Goal: Task Accomplishment & Management: Use online tool/utility

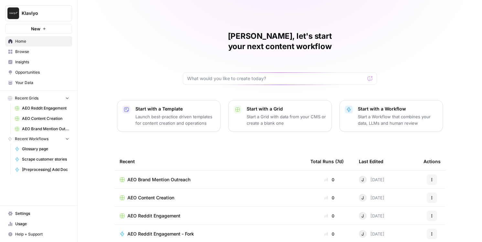
click at [33, 65] on span "Insights" at bounding box center [42, 62] width 54 height 6
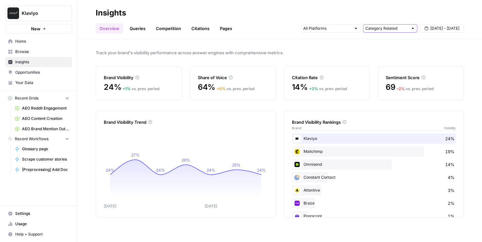
click at [371, 31] on input "text" at bounding box center [386, 28] width 43 height 6
click at [377, 42] on span "All Queries" at bounding box center [388, 42] width 41 height 6
type input "All Queries"
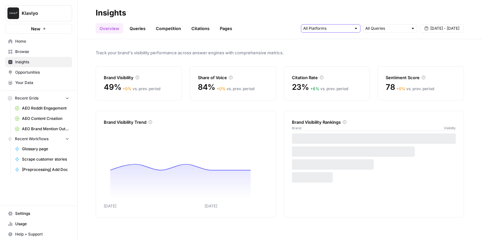
click at [326, 29] on input "text" at bounding box center [327, 28] width 48 height 6
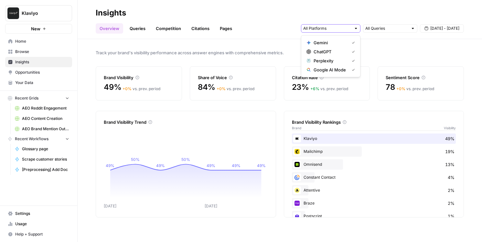
click at [328, 28] on input "text" at bounding box center [327, 28] width 48 height 6
click at [325, 26] on input "text" at bounding box center [327, 28] width 48 height 6
click at [30, 232] on span "Help + Support" at bounding box center [42, 234] width 54 height 6
click at [74, 78] on nav "Home Browse Insights Opportunities Your Data" at bounding box center [38, 62] width 77 height 57
click at [30, 70] on span "Opportunities" at bounding box center [42, 72] width 54 height 6
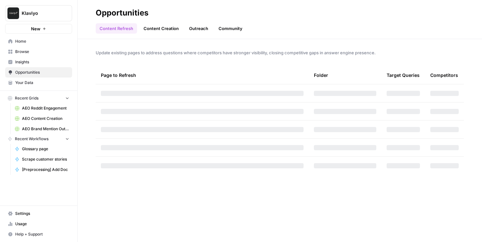
click at [34, 62] on span "Insights" at bounding box center [42, 62] width 54 height 6
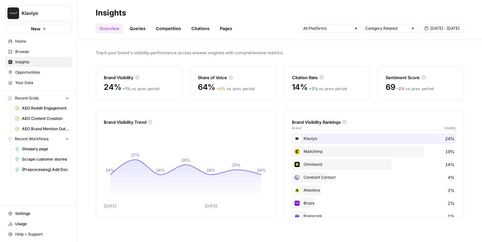
click at [163, 33] on link "Competition" at bounding box center [168, 28] width 33 height 10
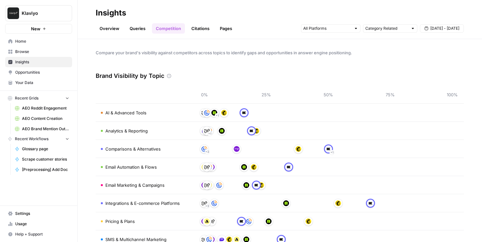
click at [197, 33] on link "Citations" at bounding box center [200, 28] width 26 height 10
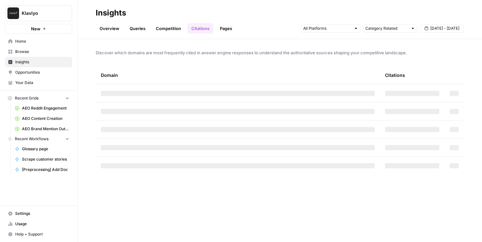
click at [136, 29] on link "Queries" at bounding box center [138, 28] width 24 height 10
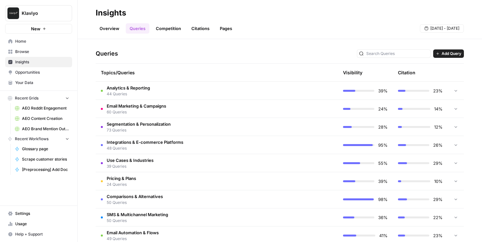
scroll to position [110, 0]
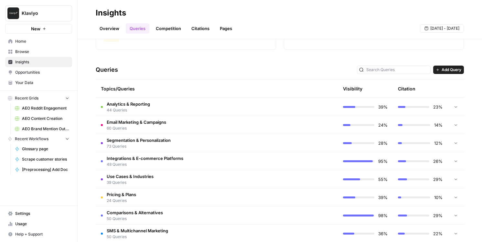
click at [347, 111] on td "39%" at bounding box center [365, 107] width 55 height 18
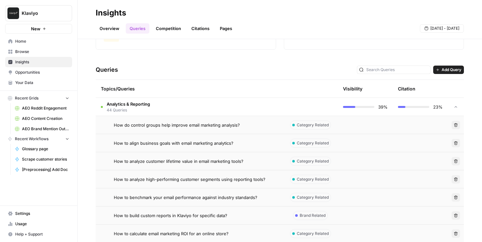
click at [435, 70] on icon "button" at bounding box center [437, 70] width 4 height 4
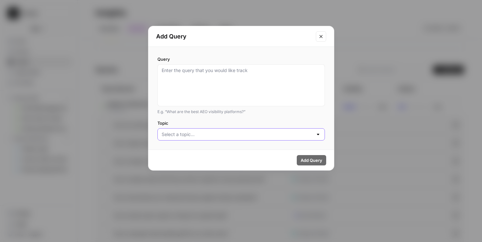
click at [238, 137] on input "Topic" at bounding box center [237, 134] width 151 height 6
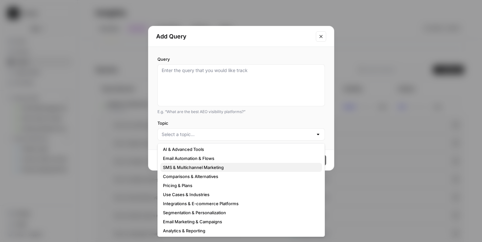
scroll to position [3, 0]
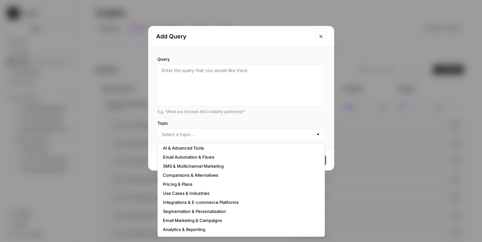
click at [326, 39] on div "Add Query" at bounding box center [240, 36] width 185 height 21
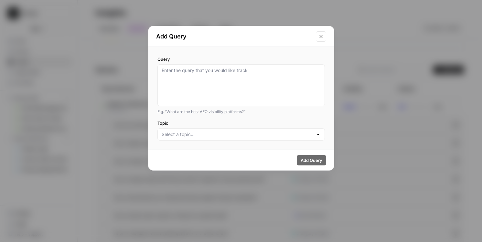
click at [323, 39] on button "Close modal" at bounding box center [321, 36] width 10 height 10
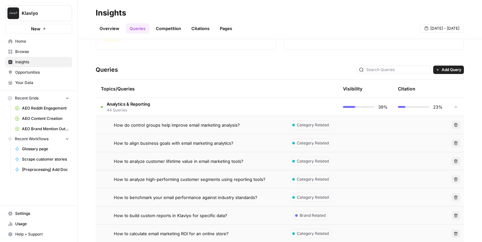
click at [203, 26] on link "Citations" at bounding box center [200, 28] width 26 height 10
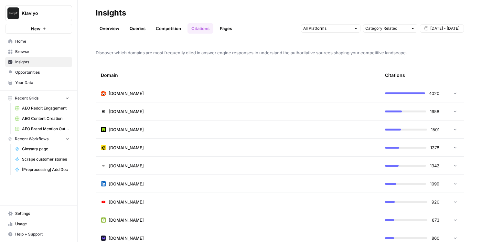
click at [178, 96] on td "reddit.com" at bounding box center [238, 93] width 284 height 18
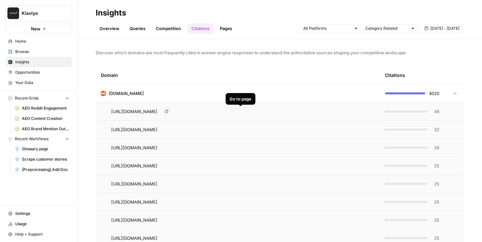
click at [246, 113] on div "https://www.reddit.com/r/Emailmarketing/comments/mlyuqb Go to page" at bounding box center [242, 112] width 263 height 8
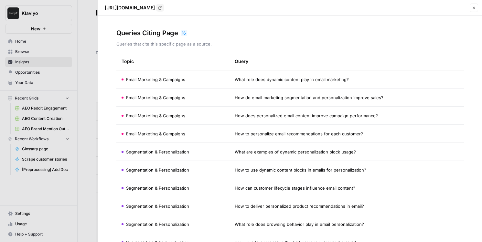
click at [92, 31] on div at bounding box center [241, 121] width 482 height 242
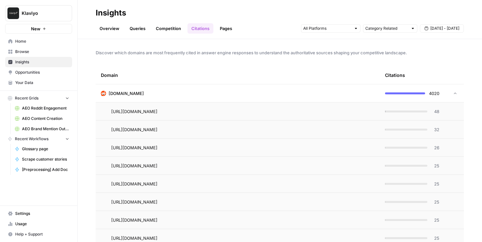
click at [41, 72] on span "Opportunities" at bounding box center [42, 72] width 54 height 6
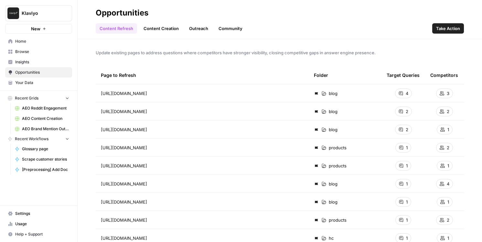
click at [202, 30] on link "Outreach" at bounding box center [198, 28] width 27 height 10
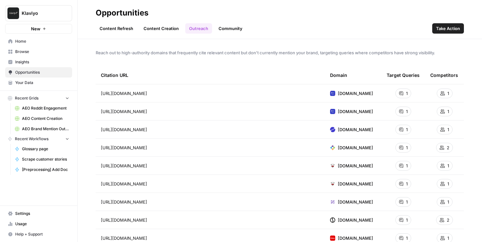
click at [232, 29] on link "Community" at bounding box center [230, 28] width 32 height 10
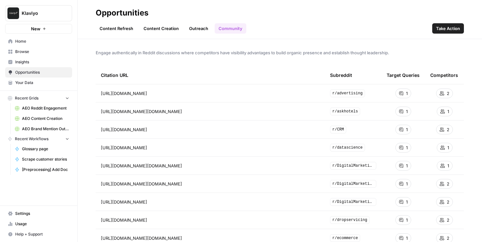
click at [442, 30] on span "Take Action" at bounding box center [448, 28] width 24 height 6
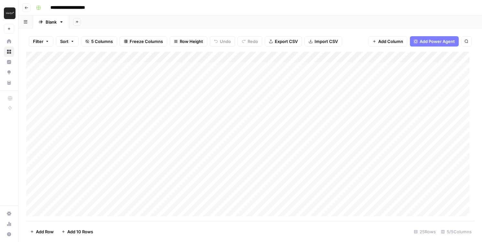
scroll to position [1, 0]
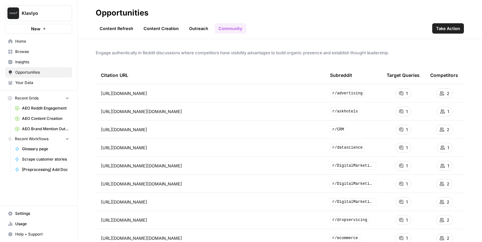
click at [202, 32] on link "Outreach" at bounding box center [198, 28] width 27 height 10
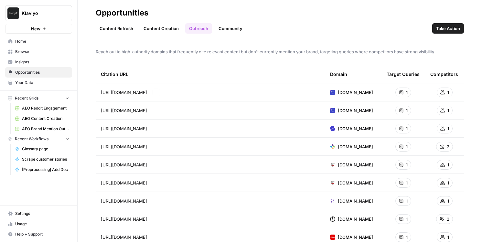
scroll to position [1, 0]
click at [445, 29] on span "Take Action" at bounding box center [448, 28] width 24 height 6
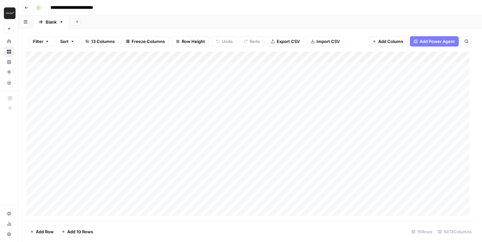
click at [22, 8] on button "Go back" at bounding box center [26, 8] width 8 height 8
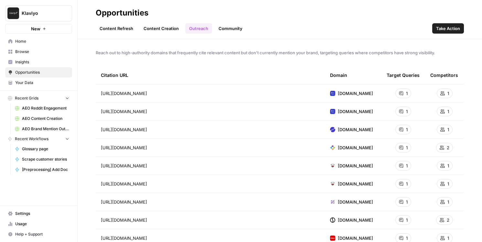
click at [153, 25] on link "Content Creation" at bounding box center [161, 28] width 43 height 10
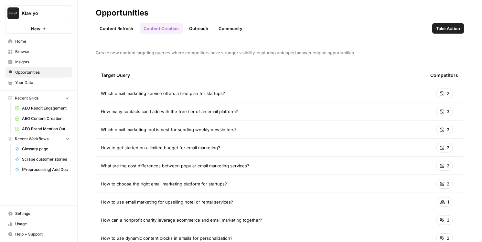
drag, startPoint x: 164, startPoint y: 52, endPoint x: 268, endPoint y: 49, distance: 103.7
click at [268, 49] on span "Create new content targeting queries where competitors have stronger visibility…" at bounding box center [280, 52] width 368 height 6
drag, startPoint x: 289, startPoint y: 51, endPoint x: 344, endPoint y: 58, distance: 55.4
click at [344, 58] on div "Create new content targeting queries where competitors have stronger visibility…" at bounding box center [280, 140] width 404 height 203
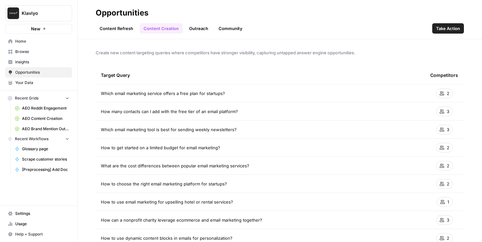
click at [344, 58] on div "Create new content targeting queries where competitors have stronger visibility…" at bounding box center [280, 140] width 404 height 203
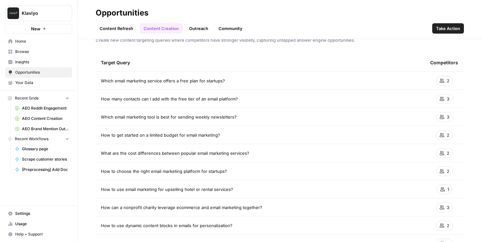
scroll to position [13, 0]
click at [441, 96] on div "3" at bounding box center [444, 98] width 17 height 10
click at [442, 28] on span "Take Action" at bounding box center [448, 28] width 24 height 6
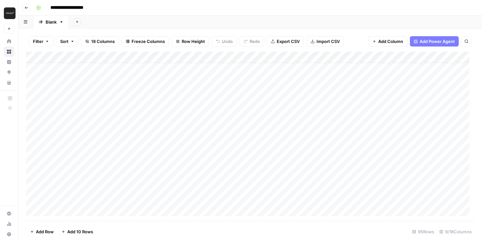
scroll to position [11, 0]
click at [248, 114] on div "Add Column" at bounding box center [250, 136] width 448 height 169
click at [324, 112] on div "Add Column" at bounding box center [250, 136] width 448 height 169
click at [359, 111] on div "Add Column" at bounding box center [250, 136] width 448 height 169
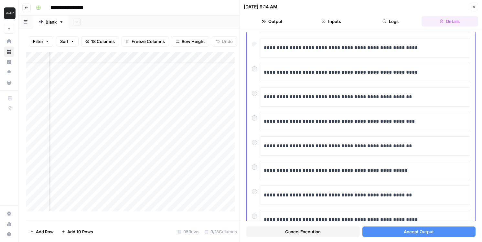
scroll to position [119, 0]
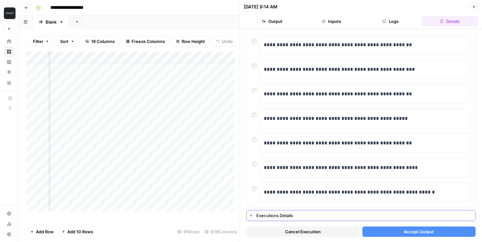
click at [256, 217] on button "Executions Details" at bounding box center [360, 215] width 228 height 10
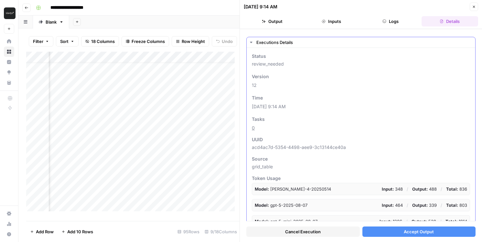
scroll to position [35, 0]
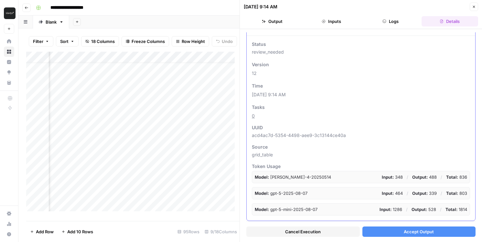
drag, startPoint x: 330, startPoint y: 213, endPoint x: 282, endPoint y: 173, distance: 62.9
click at [283, 173] on div "Model: claude-sonnet-4-20250514 Input: 348 / Output: 488 / Total: 836 Model: gp…" at bounding box center [361, 193] width 218 height 45
click at [278, 174] on p "Model: claude-sonnet-4-20250514" at bounding box center [293, 177] width 76 height 6
click at [277, 175] on p "Model: claude-sonnet-4-20250514" at bounding box center [293, 177] width 76 height 6
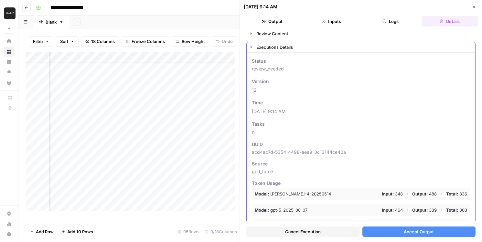
scroll to position [0, 0]
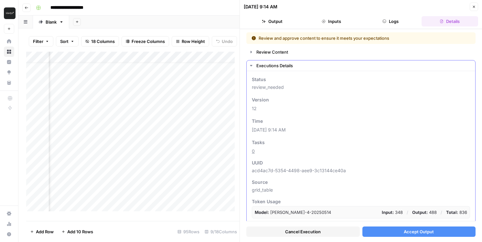
click at [254, 66] on button "Executions Details" at bounding box center [360, 65] width 228 height 10
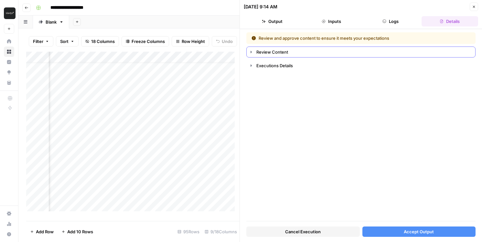
click at [253, 53] on icon "button" at bounding box center [250, 51] width 5 height 5
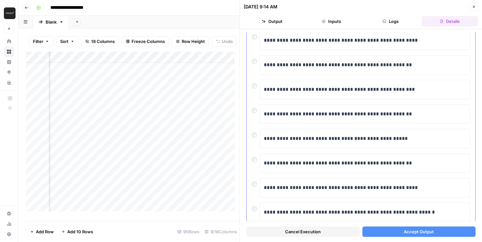
scroll to position [119, 0]
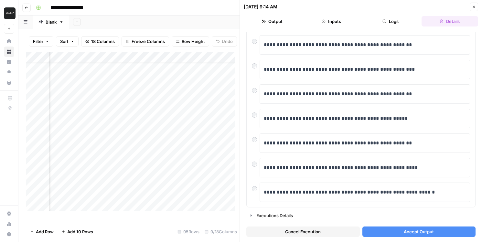
click at [340, 30] on div "**********" at bounding box center [361, 135] width 242 height 213
click at [340, 24] on button "Inputs" at bounding box center [331, 21] width 57 height 10
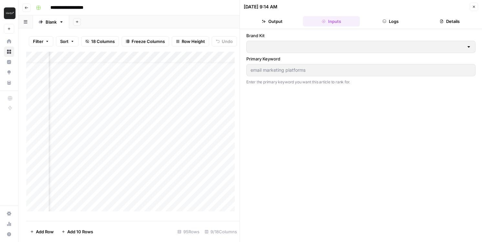
type input "Klaviyo"
click at [394, 26] on button "Logs" at bounding box center [390, 21] width 57 height 10
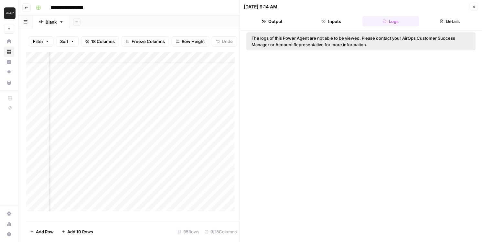
click at [333, 26] on button "Inputs" at bounding box center [331, 21] width 57 height 10
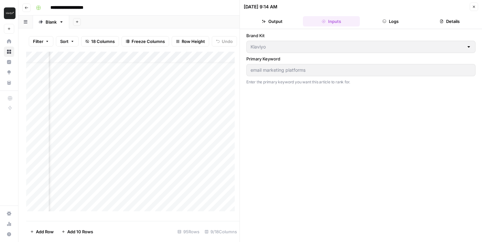
click at [467, 24] on button "Details" at bounding box center [449, 21] width 57 height 10
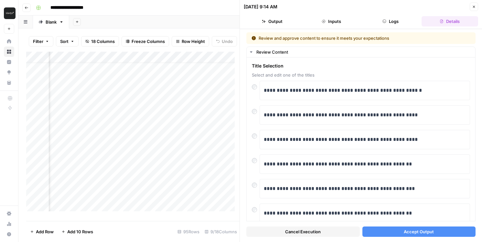
drag, startPoint x: 332, startPoint y: 24, endPoint x: 325, endPoint y: 24, distance: 7.4
click at [332, 24] on button "Inputs" at bounding box center [331, 21] width 57 height 10
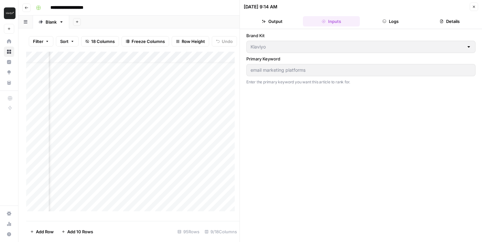
click at [246, 24] on button "Output" at bounding box center [272, 21] width 57 height 10
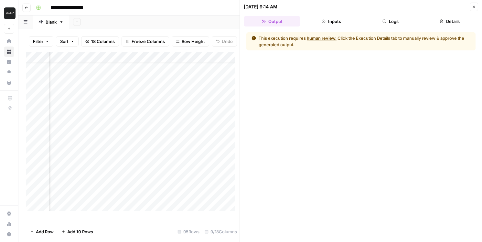
click at [314, 29] on div "This execution requires human review. Click the Execution Details tab to manual…" at bounding box center [361, 135] width 242 height 213
click at [328, 20] on button "Inputs" at bounding box center [331, 21] width 57 height 10
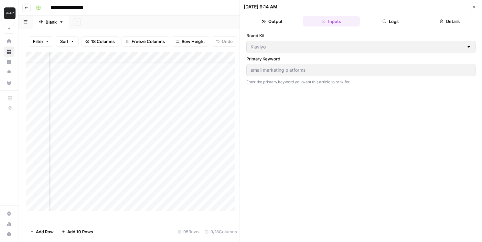
click at [276, 20] on button "Output" at bounding box center [272, 21] width 57 height 10
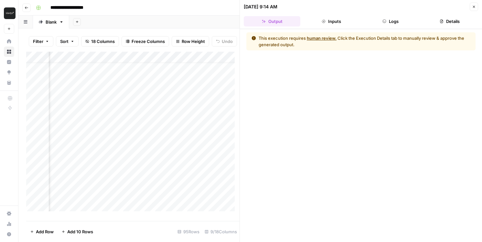
click at [326, 25] on button "Inputs" at bounding box center [331, 21] width 57 height 10
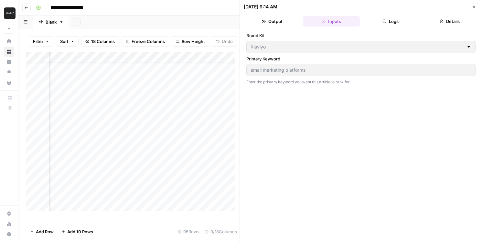
click at [476, 7] on button "Close" at bounding box center [473, 7] width 8 height 8
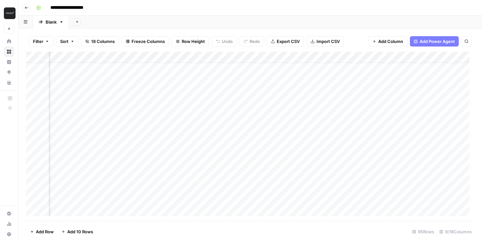
click at [346, 110] on div "Add Column" at bounding box center [250, 136] width 448 height 169
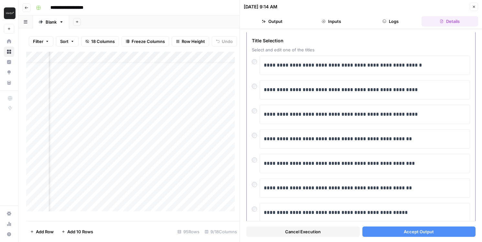
scroll to position [42, 0]
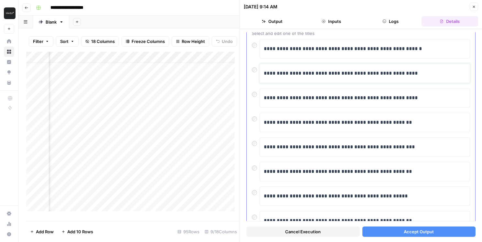
click at [304, 77] on p "**********" at bounding box center [362, 73] width 197 height 8
click at [251, 69] on div "**********" at bounding box center [360, 150] width 228 height 269
click at [391, 232] on button "Accept Output" at bounding box center [418, 231] width 113 height 10
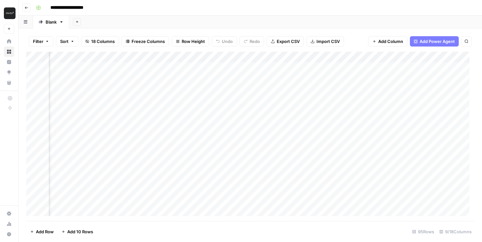
scroll to position [0, 97]
click at [315, 123] on div "Add Column" at bounding box center [250, 136] width 448 height 169
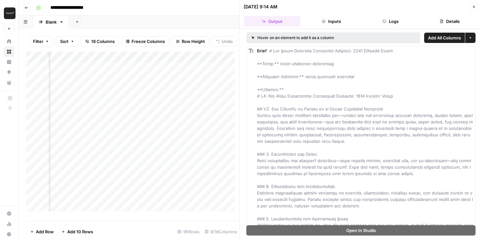
click at [335, 20] on button "Inputs" at bounding box center [331, 21] width 57 height 10
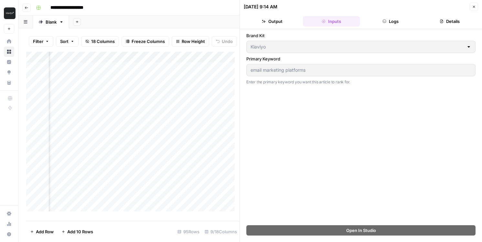
click at [279, 26] on button "Output" at bounding box center [272, 21] width 57 height 10
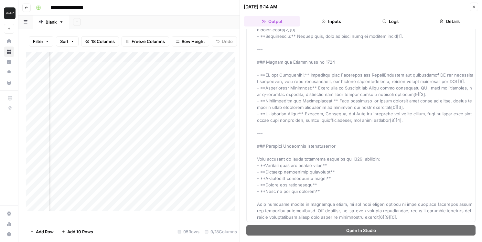
scroll to position [5407, 0]
click at [472, 6] on icon "button" at bounding box center [474, 7] width 4 height 4
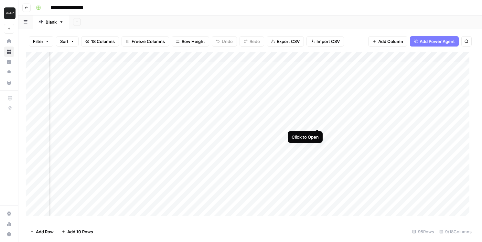
click at [317, 121] on div "Add Column" at bounding box center [250, 136] width 448 height 169
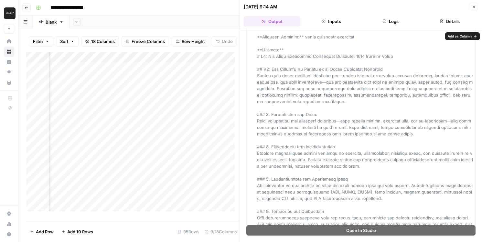
scroll to position [47, 0]
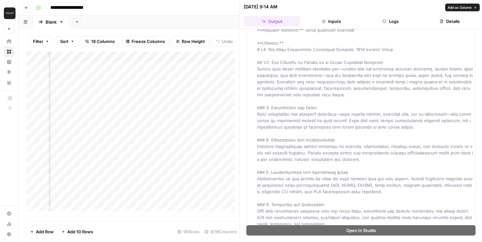
drag, startPoint x: 328, startPoint y: 116, endPoint x: 329, endPoint y: 154, distance: 38.2
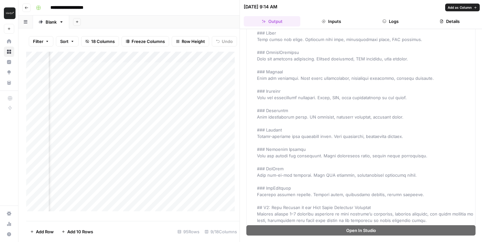
scroll to position [379, 0]
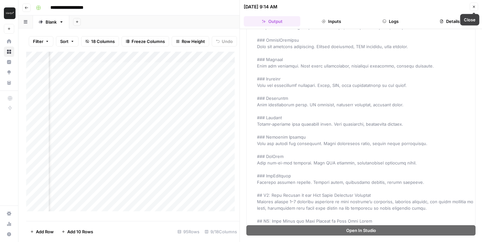
click at [475, 4] on button "Close" at bounding box center [473, 7] width 8 height 8
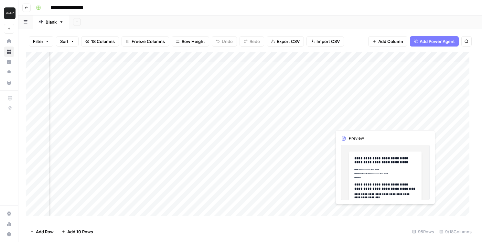
click at [356, 123] on div "Add Column" at bounding box center [250, 136] width 448 height 169
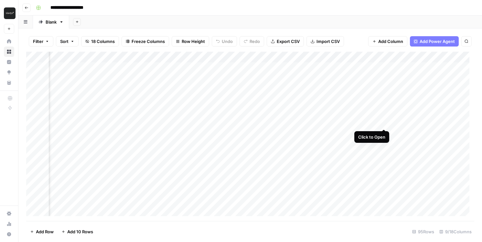
click at [385, 121] on div "Add Column" at bounding box center [250, 136] width 448 height 169
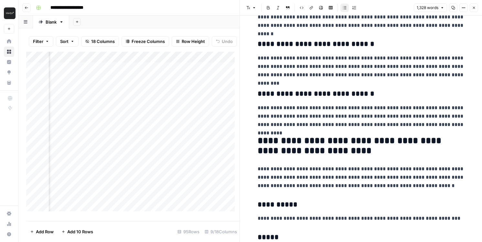
scroll to position [424, 0]
click at [318, 176] on p "**********" at bounding box center [360, 176] width 207 height 25
click at [322, 174] on p "**********" at bounding box center [360, 176] width 207 height 25
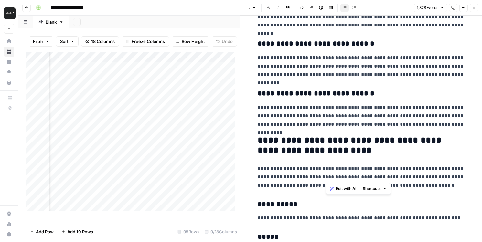
drag, startPoint x: 335, startPoint y: 174, endPoint x: 352, endPoint y: 174, distance: 17.5
click at [352, 174] on p "**********" at bounding box center [360, 176] width 207 height 25
click at [353, 174] on p "**********" at bounding box center [360, 176] width 207 height 25
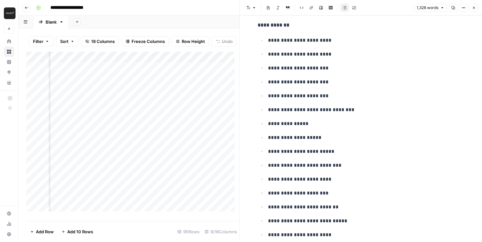
scroll to position [1888, 0]
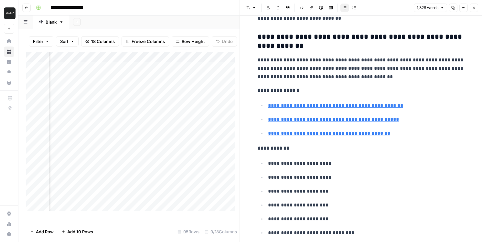
type input "https://www.emailvendorselection.com/best-email-marketing-platforms/"
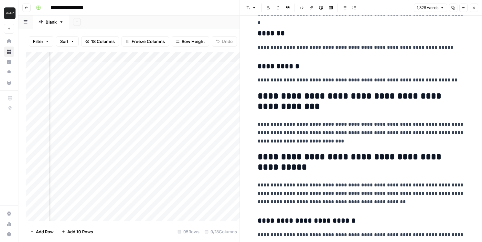
scroll to position [710, 0]
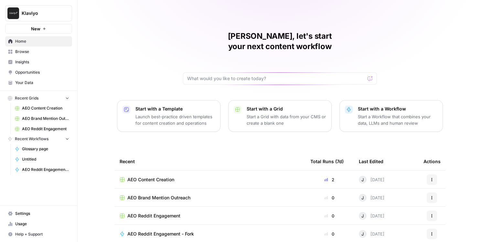
click at [20, 73] on span "Opportunities" at bounding box center [42, 72] width 54 height 6
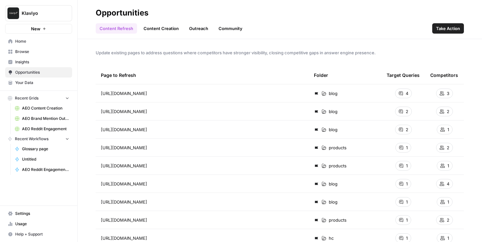
click at [192, 28] on link "Outreach" at bounding box center [198, 28] width 27 height 10
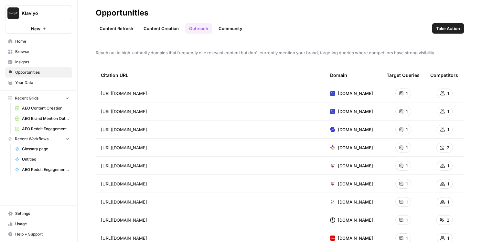
click at [215, 26] on link "Community" at bounding box center [230, 28] width 32 height 10
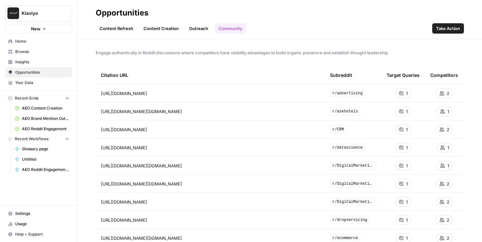
click at [165, 30] on link "Content Creation" at bounding box center [161, 28] width 43 height 10
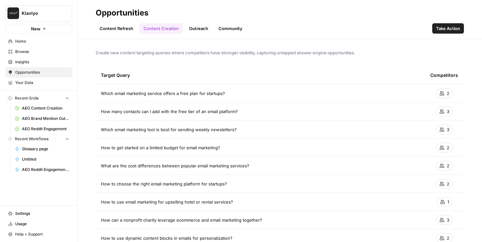
click at [121, 31] on link "Content Refresh" at bounding box center [116, 28] width 41 height 10
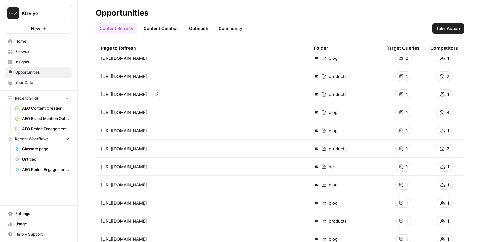
scroll to position [142, 0]
